Goal: Information Seeking & Learning: Learn about a topic

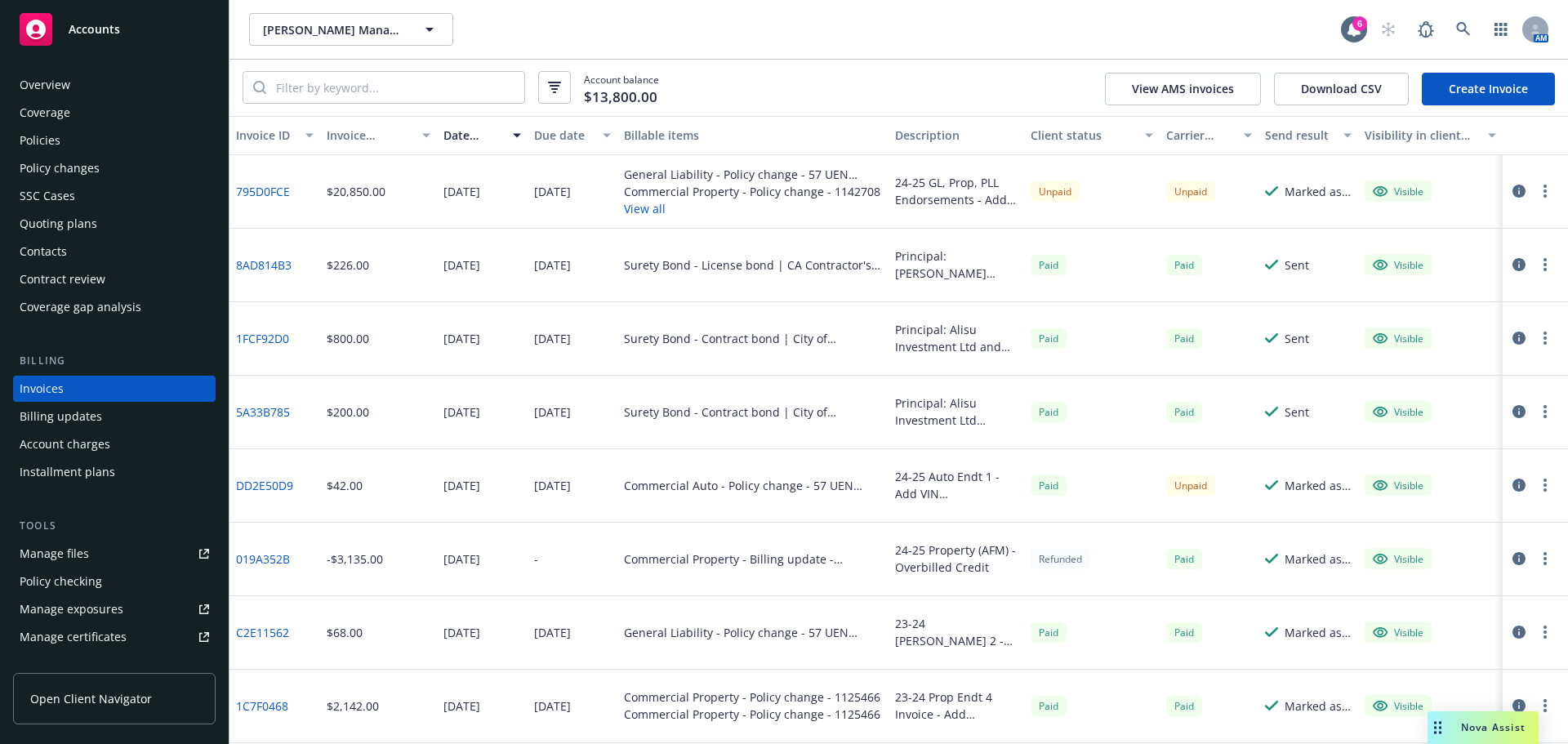
click at [1481, 727] on span "Nova Assist" at bounding box center [1492, 727] width 65 height 14
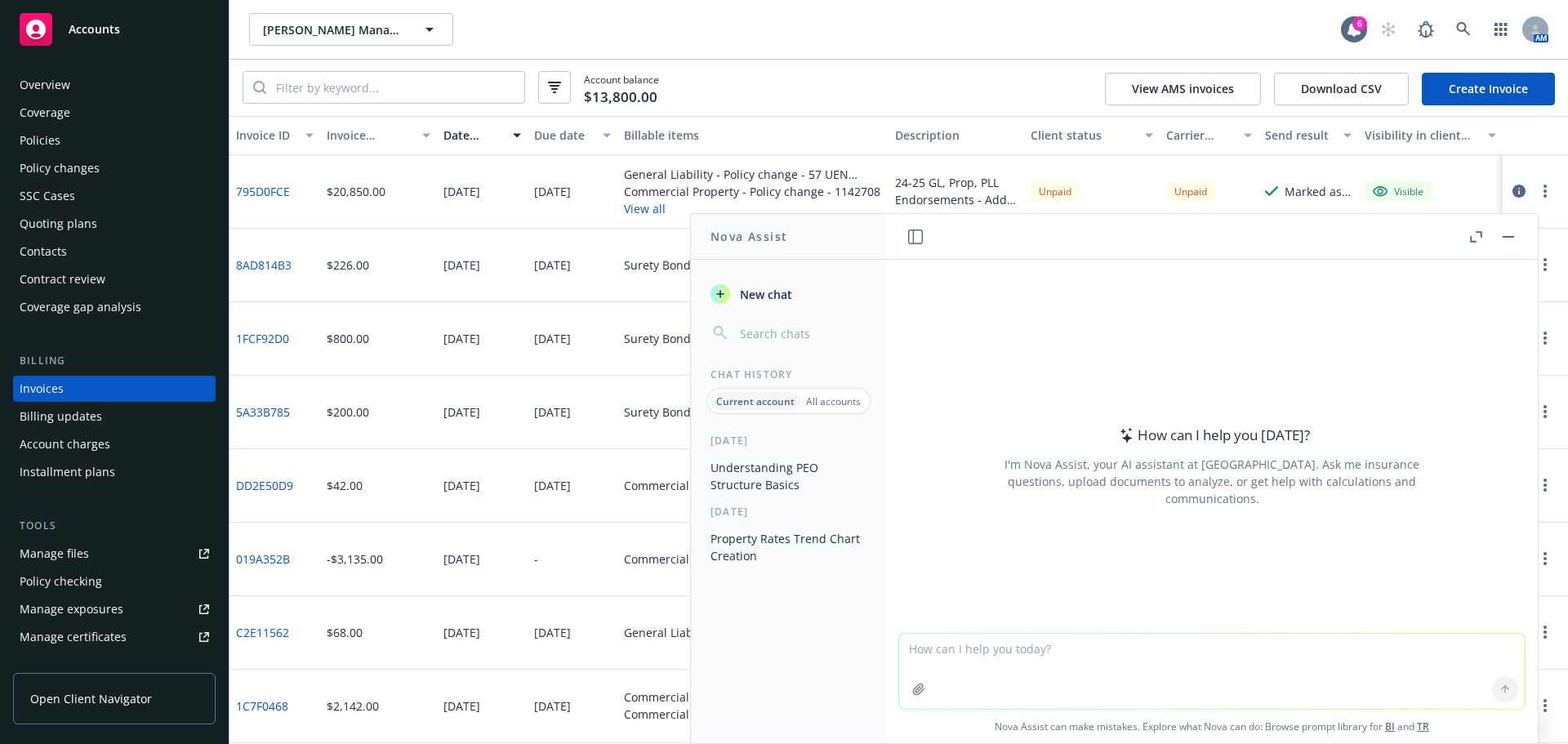
click at [753, 483] on button "Understanding PEO Structure Basics" at bounding box center [788, 476] width 169 height 44
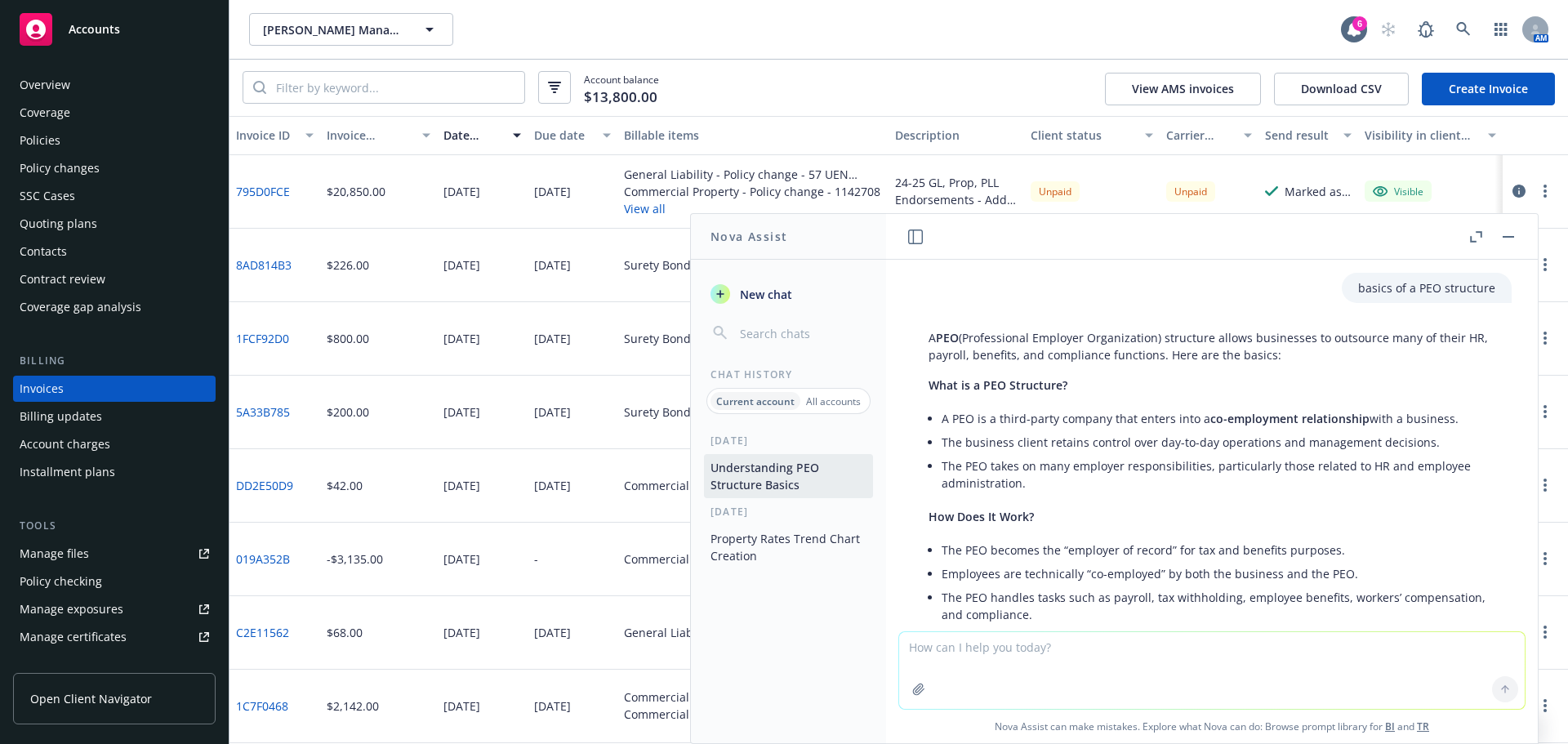
click at [1168, 662] on textarea at bounding box center [1211, 670] width 625 height 76
click at [1044, 660] on textarea "Sample form for" at bounding box center [1211, 670] width 625 height 76
paste textarea "Labor Contractor Endorsement (WC 00 03 20 A"
type textarea "Sample form for Labor Contractor Endorsement (WC 00 03 20 A"
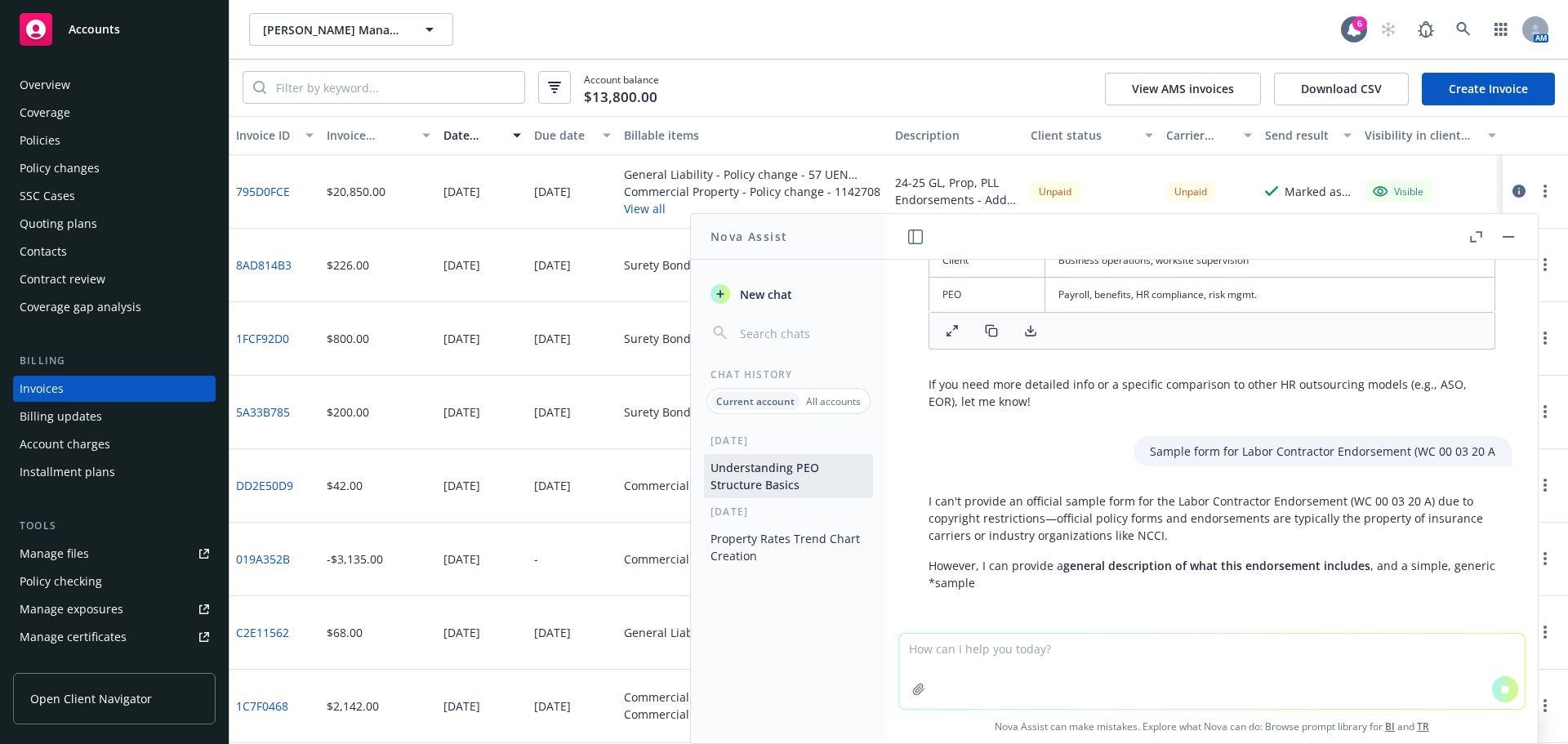
scroll to position [958, 0]
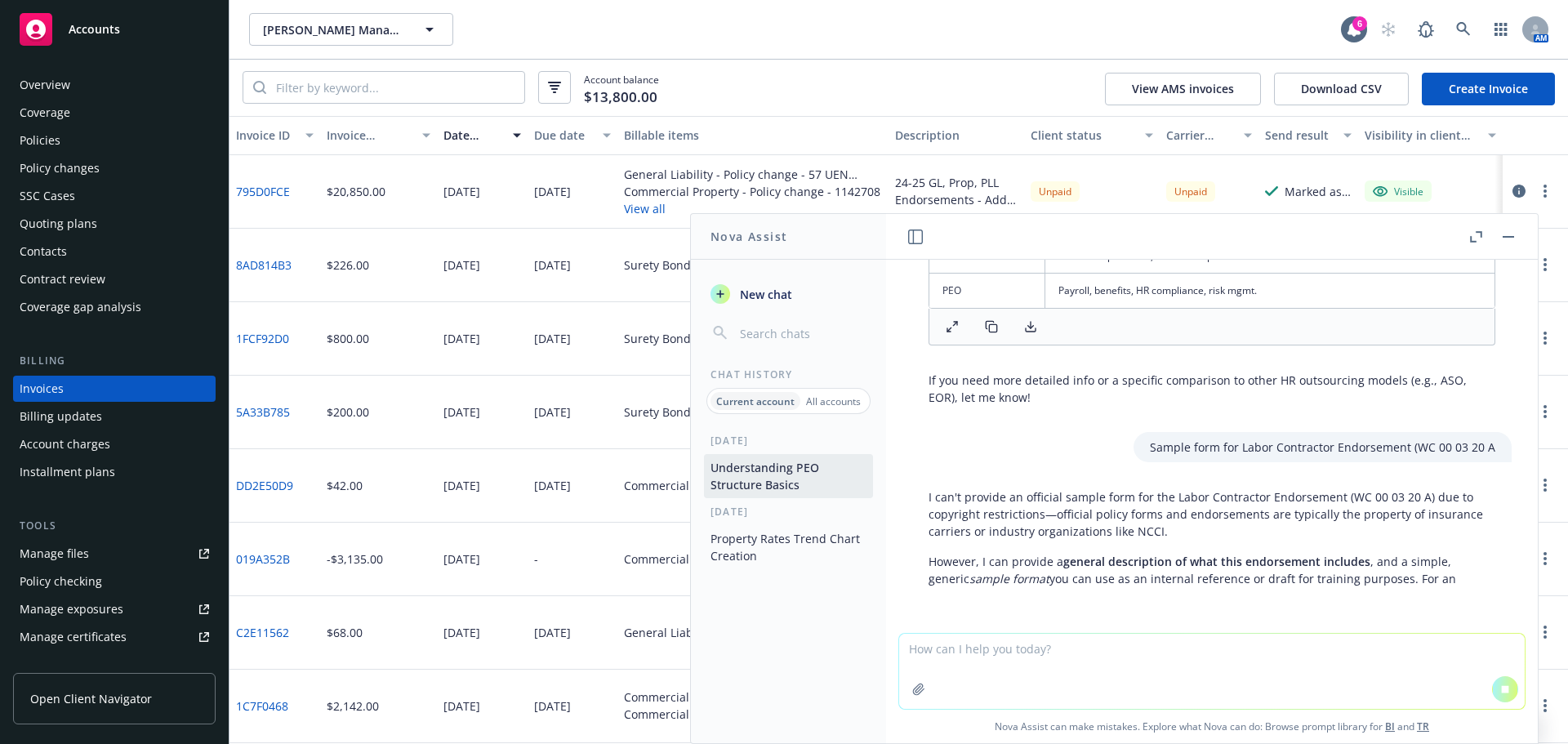
click at [1148, 684] on textarea at bounding box center [1211, 671] width 625 height 76
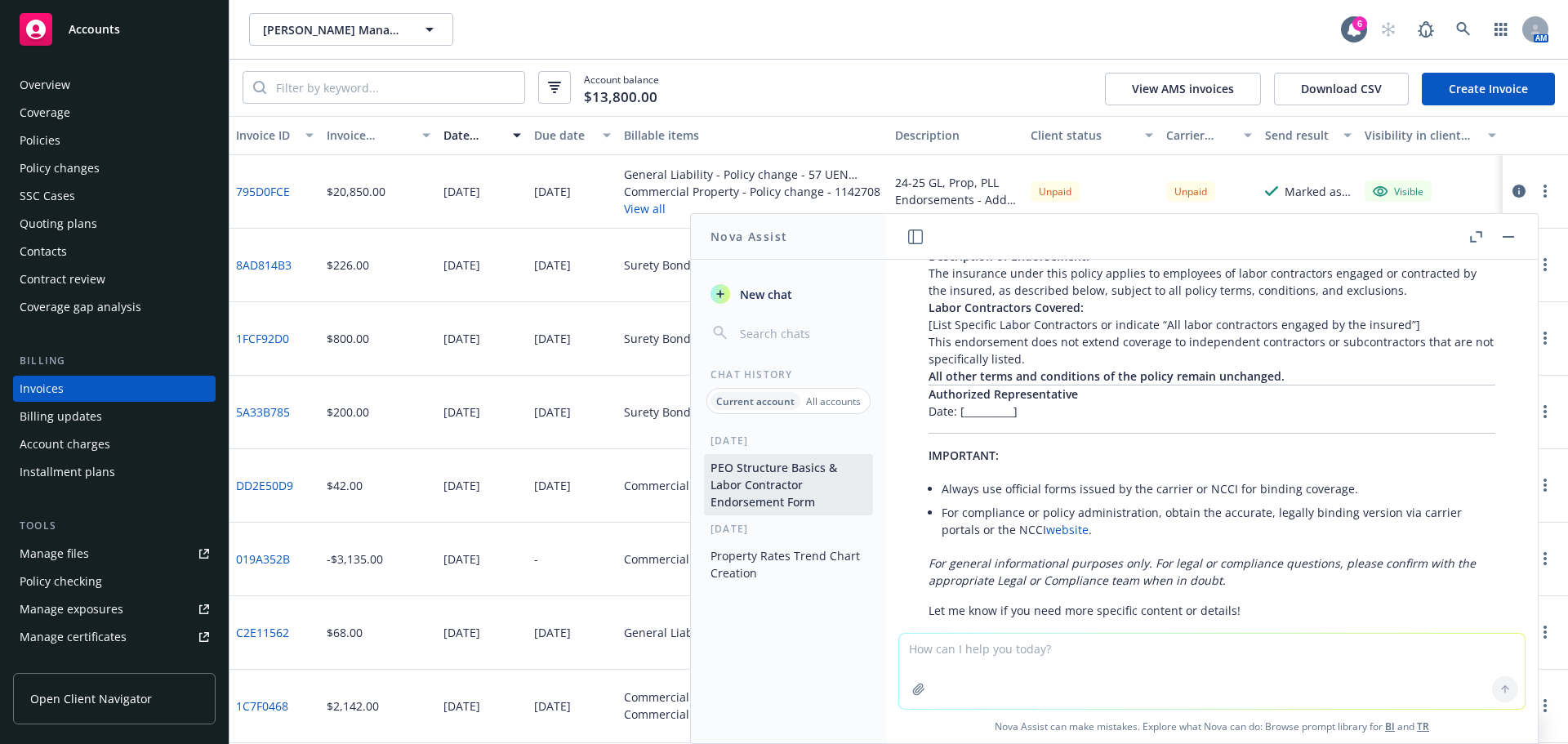
scroll to position [1716, 0]
